Goal: Information Seeking & Learning: Check status

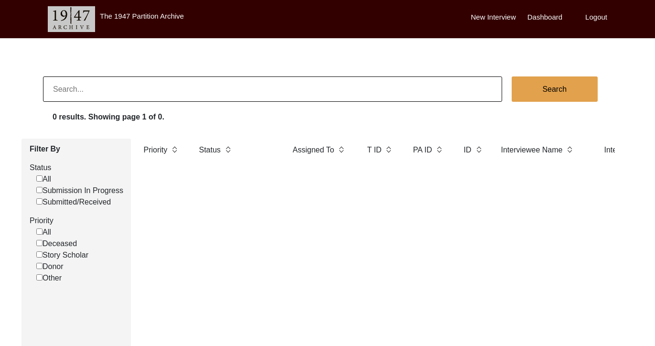
click at [326, 93] on input at bounding box center [272, 88] width 459 height 25
click at [591, 14] on label "Logout" at bounding box center [596, 17] width 22 height 11
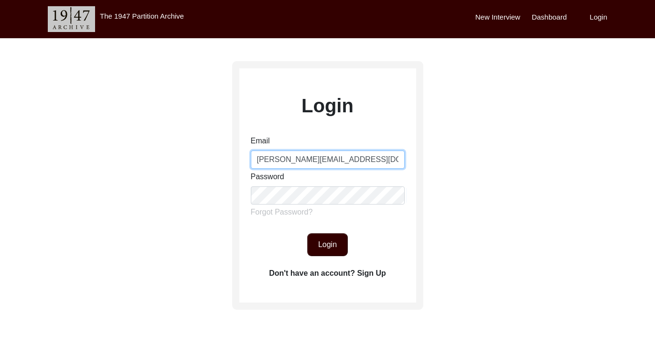
drag, startPoint x: 292, startPoint y: 159, endPoint x: 383, endPoint y: 160, distance: 91.2
click at [384, 161] on input "[PERSON_NAME][EMAIL_ADDRESS][DOMAIN_NAME]" at bounding box center [328, 159] width 154 height 18
type input "[PERSON_NAME][EMAIL_ADDRESS][DOMAIN_NAME]"
click at [327, 248] on button "Login" at bounding box center [327, 244] width 41 height 23
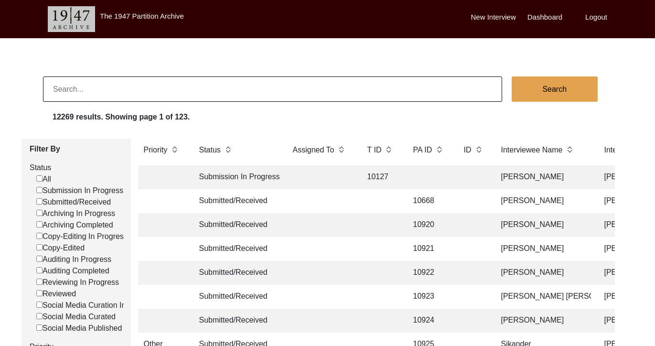
click at [203, 93] on input at bounding box center [272, 88] width 459 height 25
type input "[PERSON_NAME]"
checkbox input "false"
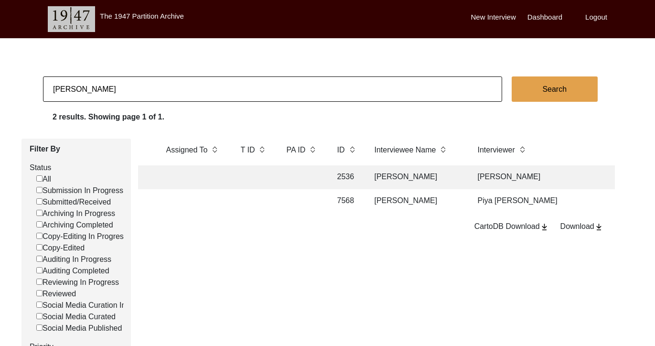
scroll to position [0, 128]
click at [426, 199] on td "[PERSON_NAME]" at bounding box center [415, 201] width 96 height 24
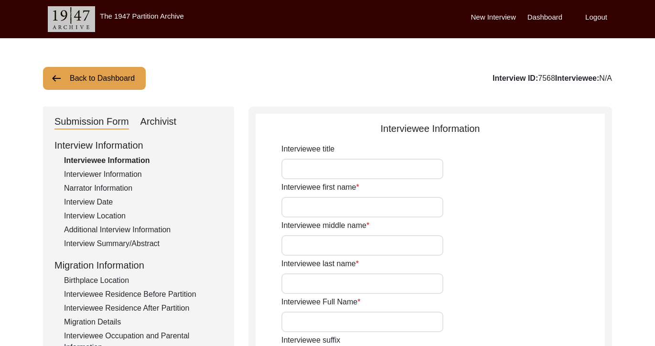
type input "Major General"
type input "[PERSON_NAME]"
type input "[DATE]"
type input "[DEMOGRAPHIC_DATA]"
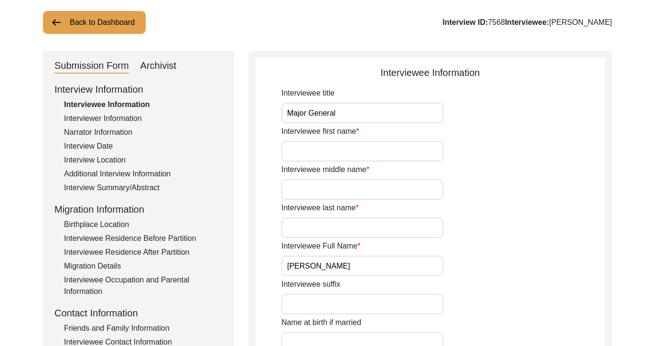
scroll to position [57, 0]
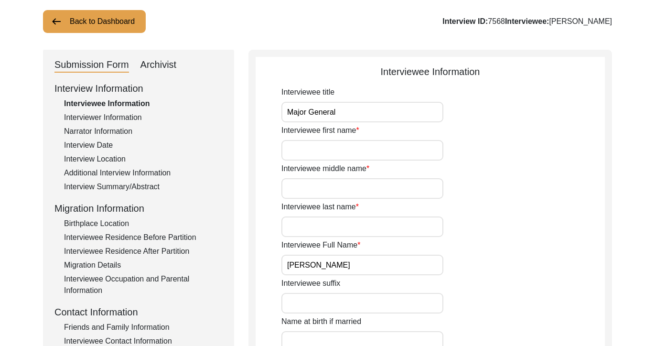
click at [105, 158] on div "Interview Location" at bounding box center [143, 158] width 159 height 11
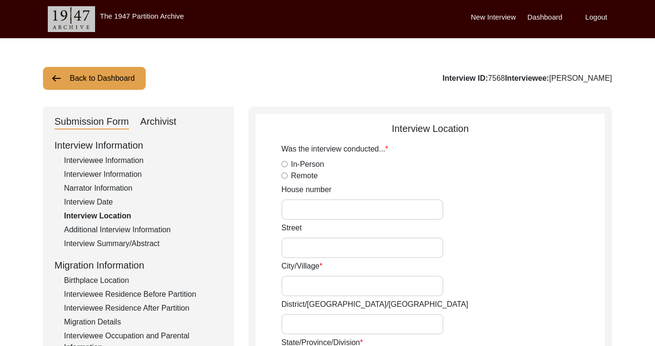
scroll to position [0, 0]
click at [111, 175] on div "Interviewer Information" at bounding box center [143, 174] width 159 height 11
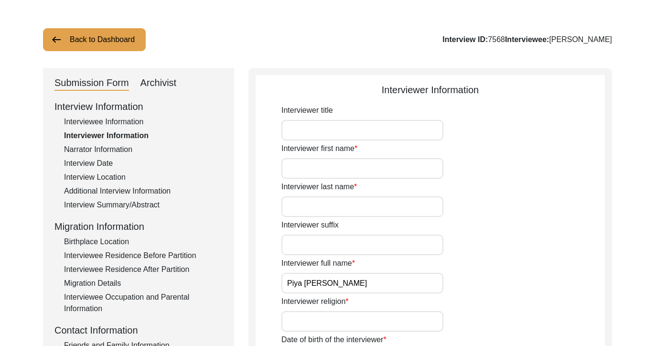
scroll to position [32, 0]
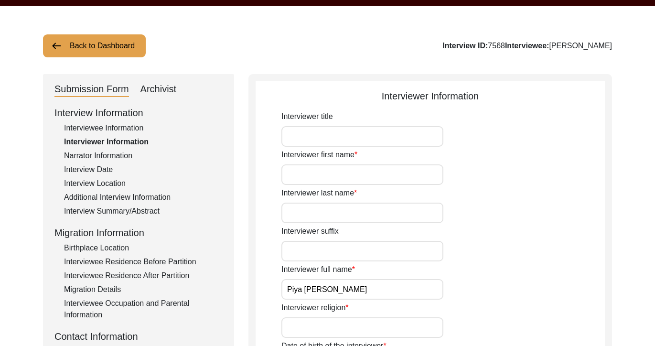
click at [64, 50] on button "Back to Dashboard" at bounding box center [94, 45] width 103 height 23
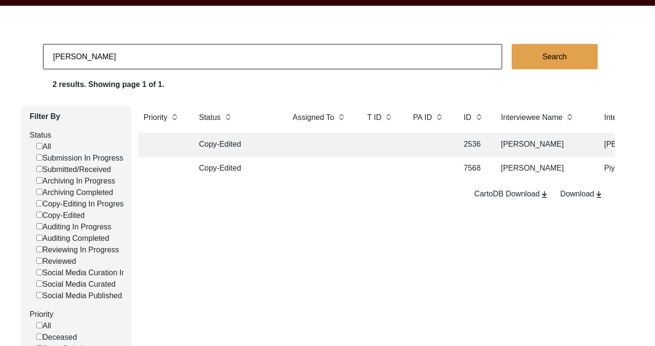
click at [549, 140] on td "[PERSON_NAME]" at bounding box center [543, 145] width 96 height 24
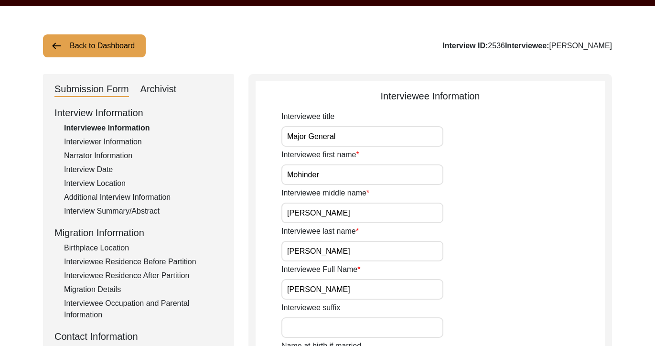
click at [143, 211] on div "Interview Summary/Abstract" at bounding box center [143, 210] width 159 height 11
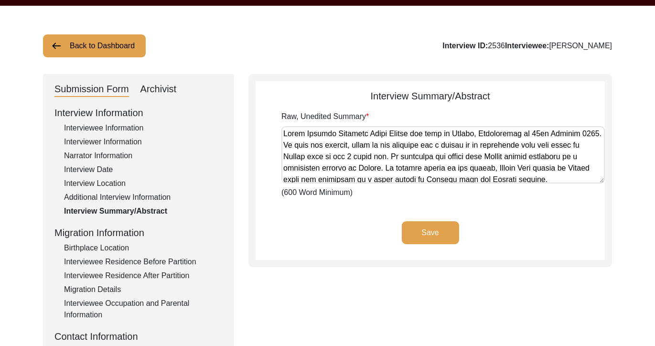
click at [112, 140] on div "Interviewer Information" at bounding box center [143, 141] width 159 height 11
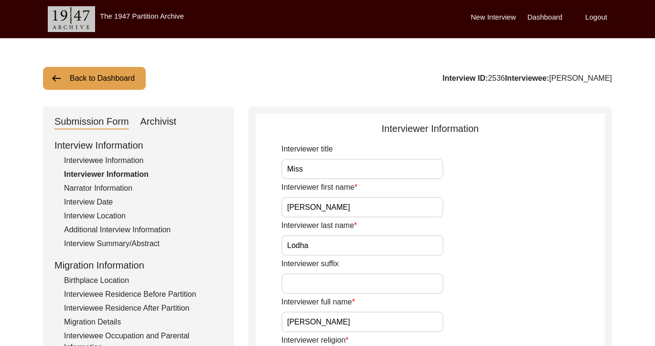
click at [64, 79] on button "Back to Dashboard" at bounding box center [94, 78] width 103 height 23
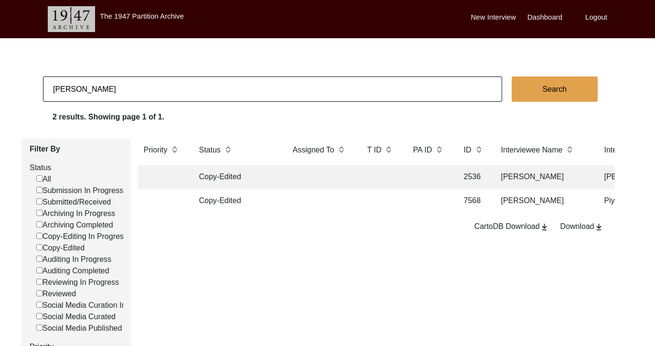
drag, startPoint x: 140, startPoint y: 90, endPoint x: 29, endPoint y: 74, distance: 112.9
click at [29, 74] on body "The 1947 Partition Archive New Interview Dashboard Logout [PERSON_NAME] Search …" at bounding box center [327, 290] width 655 height 581
type input "[PERSON_NAME]"
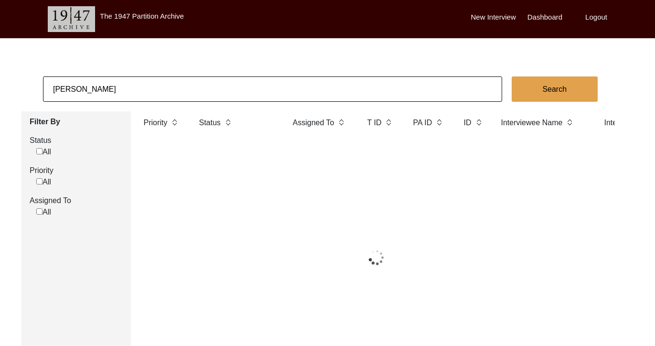
checkbox input "false"
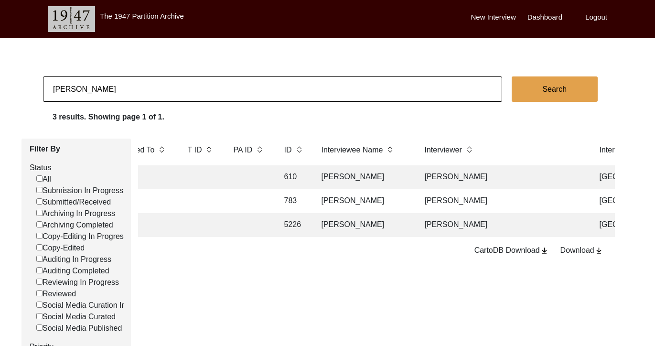
scroll to position [0, 180]
click at [369, 224] on td "[PERSON_NAME]" at bounding box center [363, 225] width 96 height 24
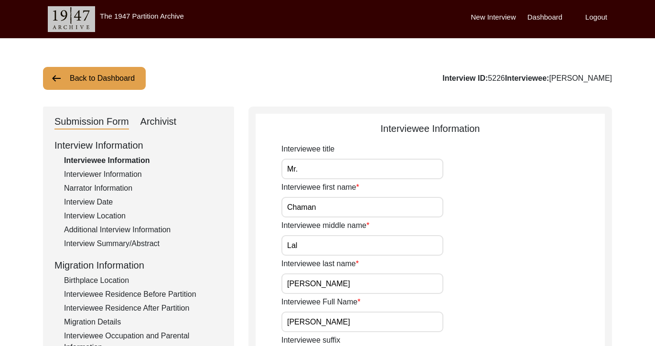
click at [108, 173] on div "Interviewer Information" at bounding box center [143, 174] width 159 height 11
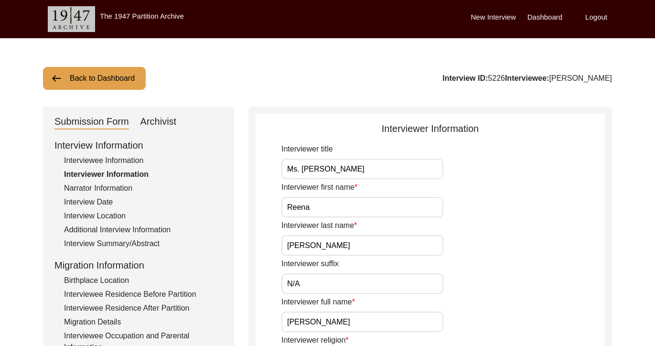
click at [126, 155] on div "Interviewee Information" at bounding box center [143, 160] width 159 height 11
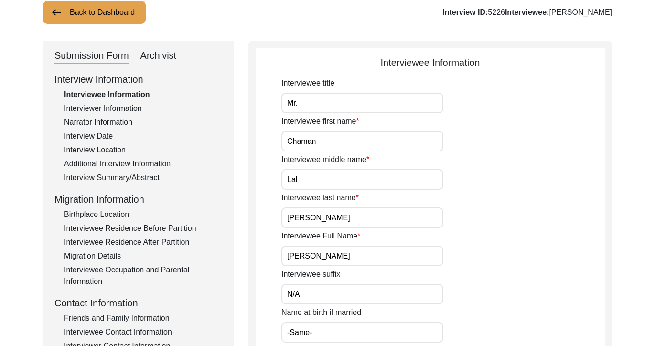
scroll to position [65, 0]
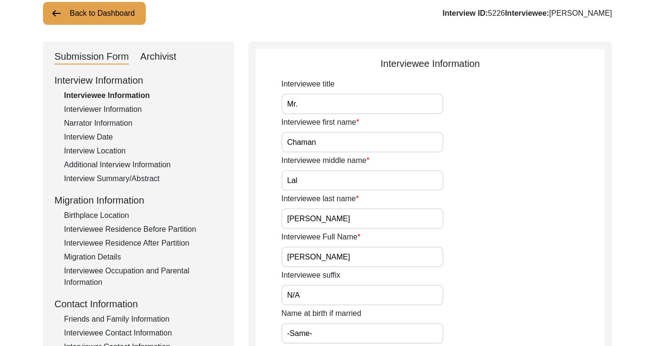
click at [136, 243] on div "Interviewee Residence After Partition" at bounding box center [143, 242] width 159 height 11
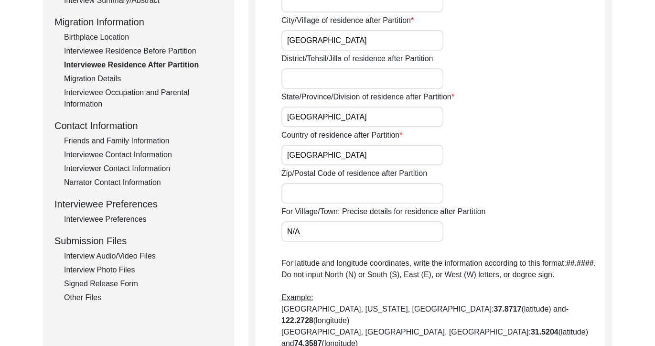
scroll to position [242, 0]
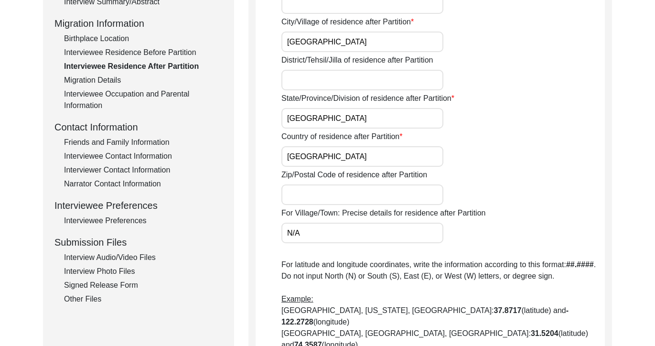
click at [139, 155] on div "Interviewee Contact Information" at bounding box center [143, 155] width 159 height 11
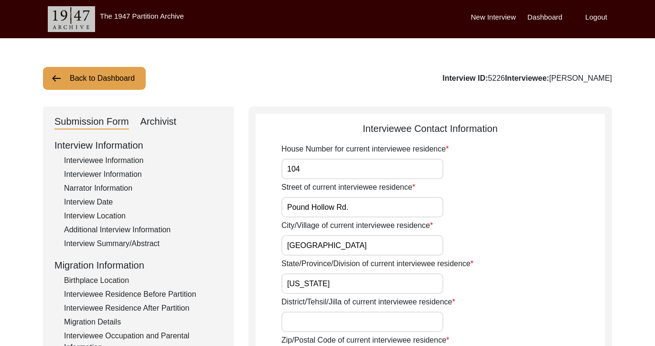
scroll to position [0, 0]
click at [87, 79] on button "Back to Dashboard" at bounding box center [94, 78] width 103 height 23
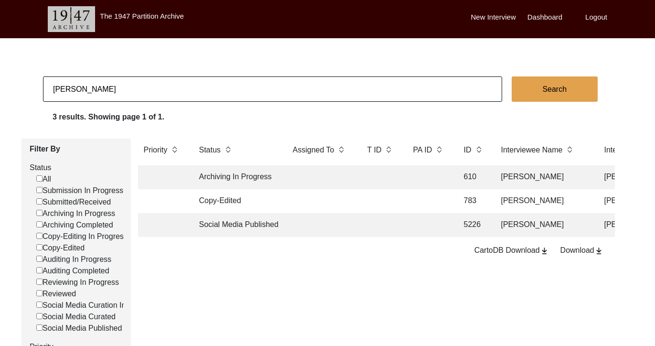
drag, startPoint x: 118, startPoint y: 89, endPoint x: -4, endPoint y: 85, distance: 122.3
click at [0, 85] on html "The 1947 Partition Archive New Interview Dashboard Logout [PERSON_NAME] Search …" at bounding box center [327, 290] width 655 height 581
type input "[PERSON_NAME]"
checkbox input "false"
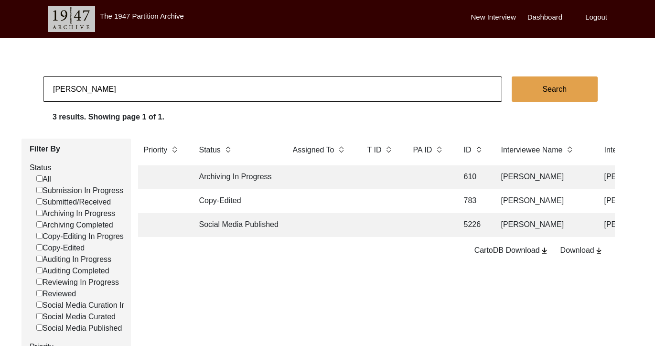
checkbox input "false"
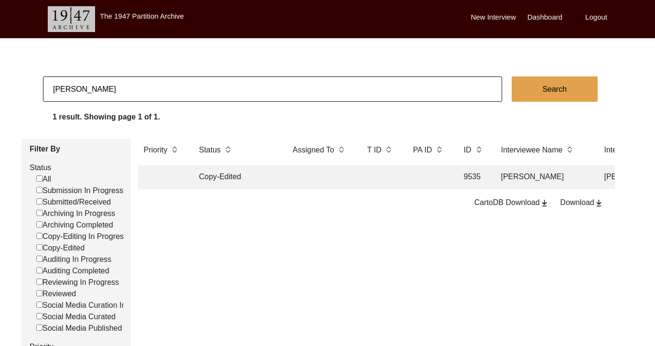
click at [506, 171] on td "[PERSON_NAME]" at bounding box center [543, 177] width 96 height 24
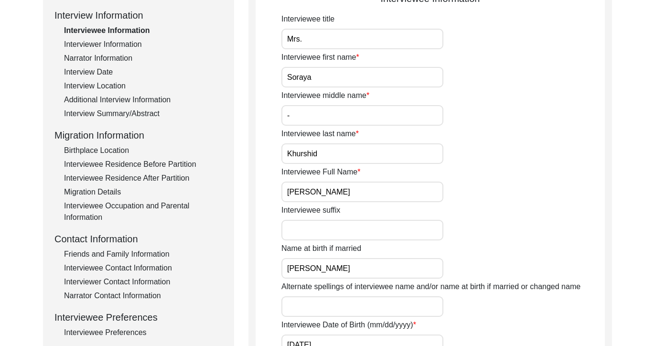
scroll to position [150, 0]
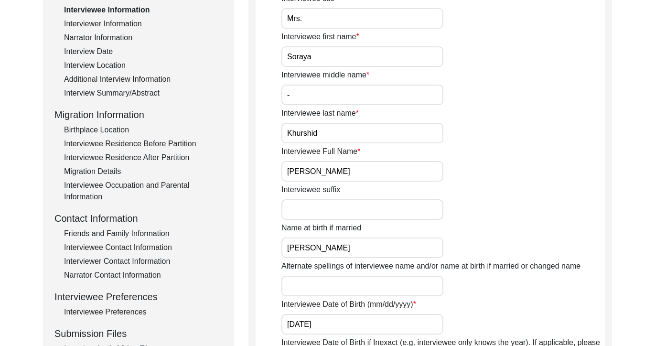
click at [103, 66] on div "Interview Location" at bounding box center [143, 65] width 159 height 11
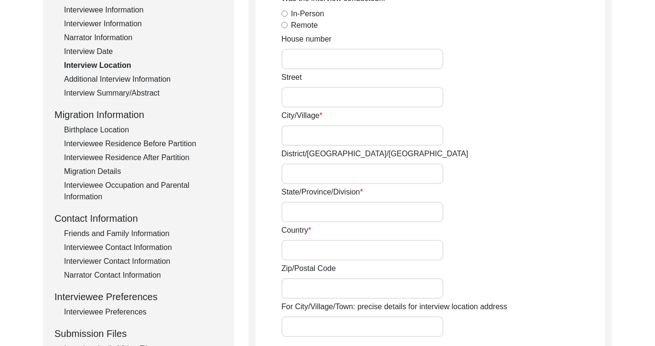
radio input "true"
type input "80-B-3"
type input "[GEOGRAPHIC_DATA]"
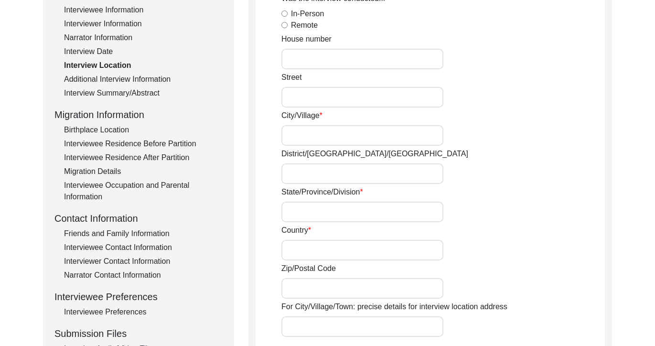
type input "[GEOGRAPHIC_DATA]"
type input "54000"
type input "[GEOGRAPHIC_DATA]"
type input "[GEOGRAPHIC_DATA], [GEOGRAPHIC_DATA], [GEOGRAPHIC_DATA]"
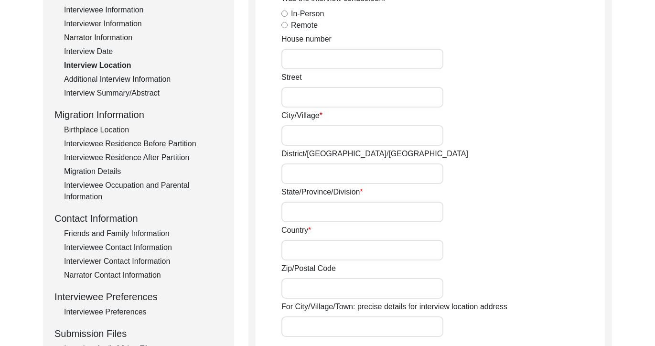
type input "31.5204"
type input "74.3587"
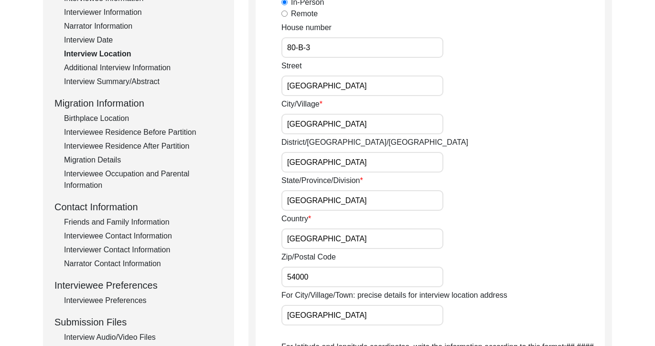
scroll to position [164, 0]
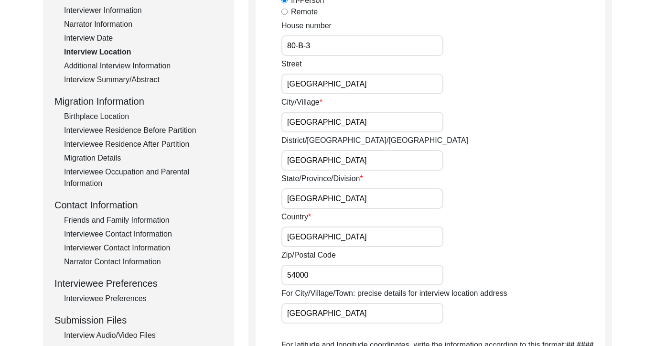
click at [105, 248] on div "Interviewer Contact Information" at bounding box center [143, 247] width 159 height 11
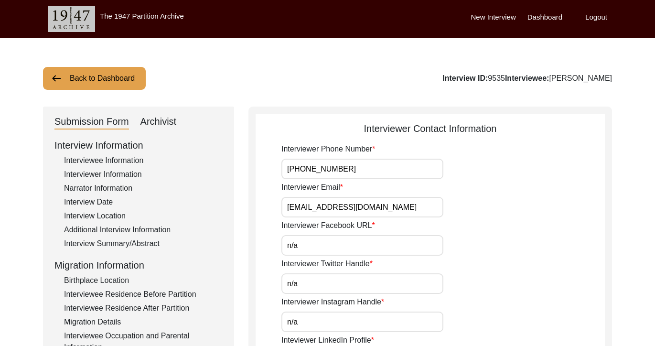
scroll to position [0, 0]
drag, startPoint x: 67, startPoint y: 69, endPoint x: 67, endPoint y: 76, distance: 6.7
click at [67, 70] on button "Back to Dashboard" at bounding box center [94, 78] width 103 height 23
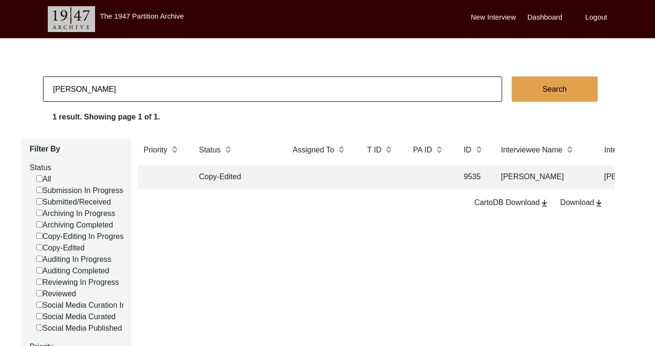
drag, startPoint x: 110, startPoint y: 89, endPoint x: 4, endPoint y: 75, distance: 106.9
click at [4, 75] on body "The 1947 Partition Archive New Interview Dashboard Logout [PERSON_NAME] Search …" at bounding box center [327, 290] width 655 height 581
type input "[PERSON_NAME] [PERSON_NAME]"
checkbox input "false"
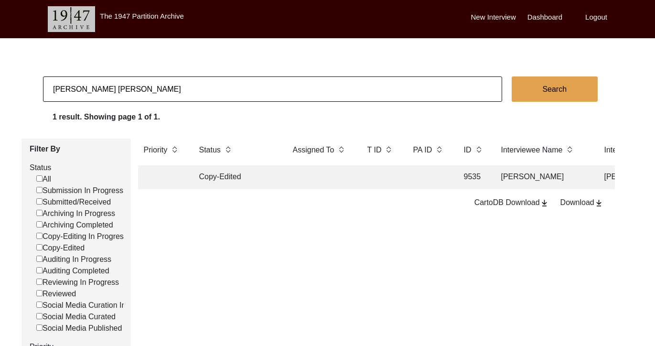
checkbox input "false"
click at [513, 177] on td "[PERSON_NAME] [PERSON_NAME]" at bounding box center [543, 177] width 96 height 24
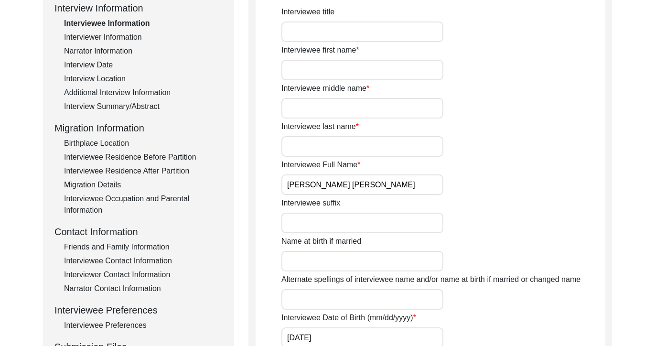
scroll to position [149, 0]
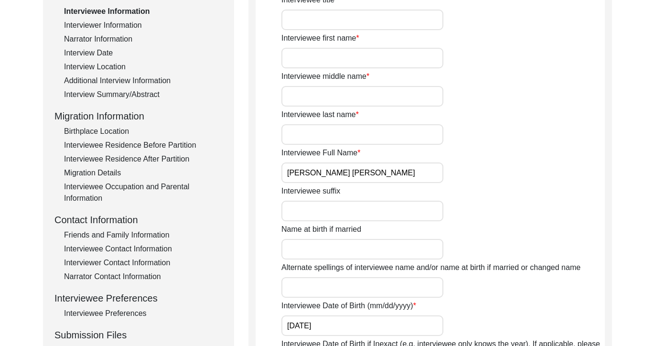
click at [147, 260] on div "Interviewer Contact Information" at bounding box center [143, 262] width 159 height 11
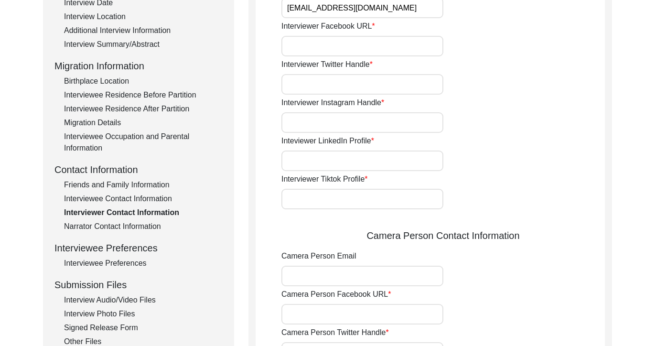
scroll to position [247, 0]
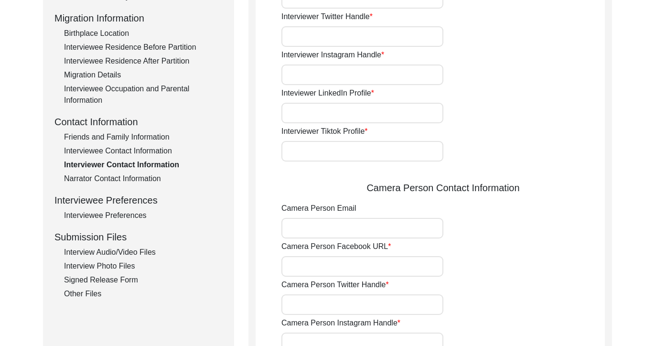
click at [136, 149] on div "Interviewee Contact Information" at bounding box center [143, 150] width 159 height 11
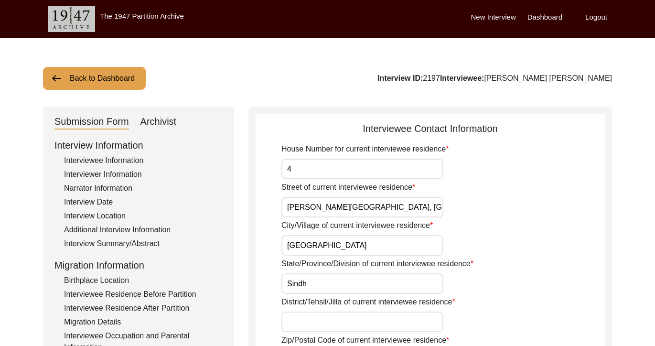
scroll to position [0, 0]
click at [81, 78] on button "Back to Dashboard" at bounding box center [94, 78] width 103 height 23
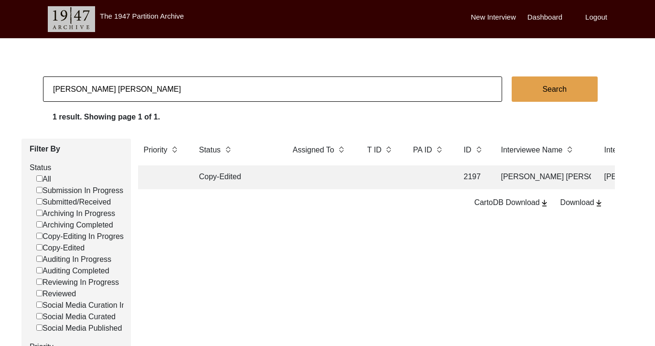
drag, startPoint x: 138, startPoint y: 90, endPoint x: 22, endPoint y: 85, distance: 115.2
click at [22, 85] on app-records-search "[PERSON_NAME] [PERSON_NAME] Search 1 result. Showing page 1 of 1. Filter By Sta…" at bounding box center [327, 295] width 655 height 439
type input "[PERSON_NAME]"
drag, startPoint x: 22, startPoint y: 85, endPoint x: 563, endPoint y: 89, distance: 541.1
click at [563, 89] on button "Search" at bounding box center [554, 88] width 86 height 25
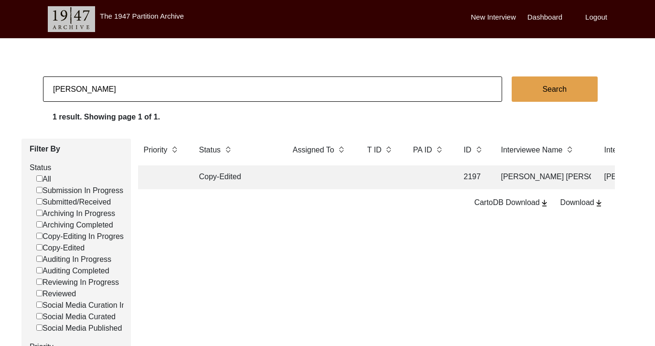
checkbox input "false"
click at [525, 174] on td "[PERSON_NAME]" at bounding box center [543, 177] width 96 height 24
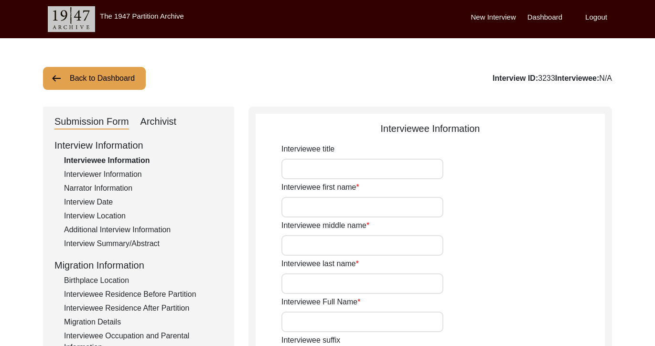
type input "[PERSON_NAME]"
type input "[DATE]"
type input "[DEMOGRAPHIC_DATA]"
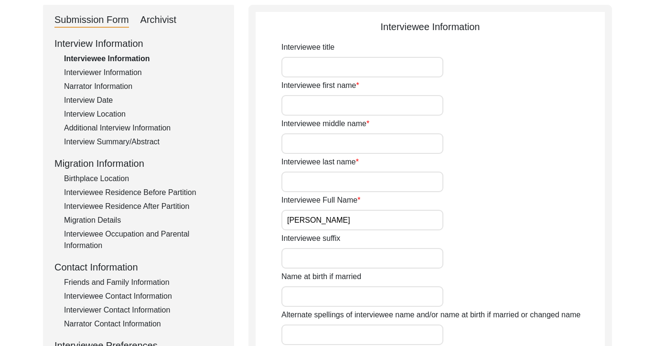
scroll to position [153, 0]
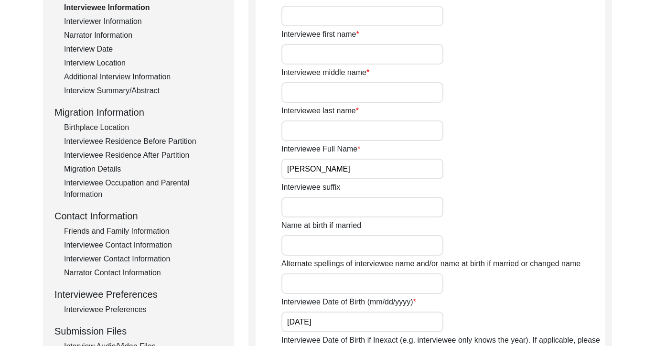
click at [142, 259] on div "Interviewer Contact Information" at bounding box center [143, 258] width 159 height 11
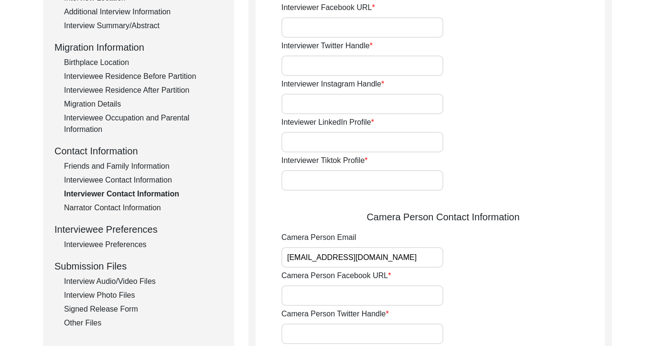
scroll to position [226, 0]
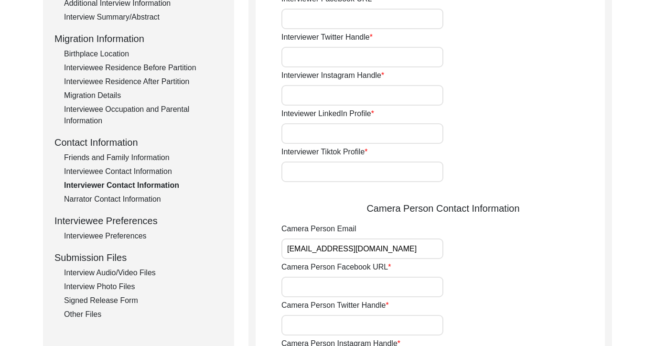
click at [149, 170] on div "Interviewee Contact Information" at bounding box center [143, 171] width 159 height 11
